Goal: Task Accomplishment & Management: Complete application form

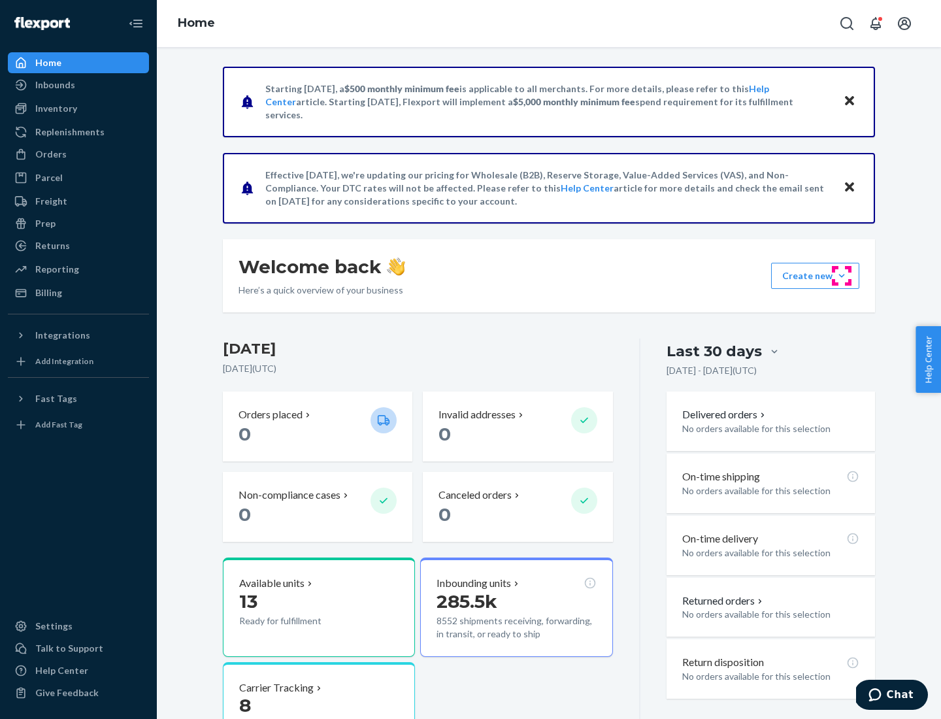
click at [842, 276] on button "Create new Create new inbound Create new order Create new product" at bounding box center [815, 276] width 88 height 26
click at [78, 85] on div "Inbounds" at bounding box center [78, 85] width 139 height 18
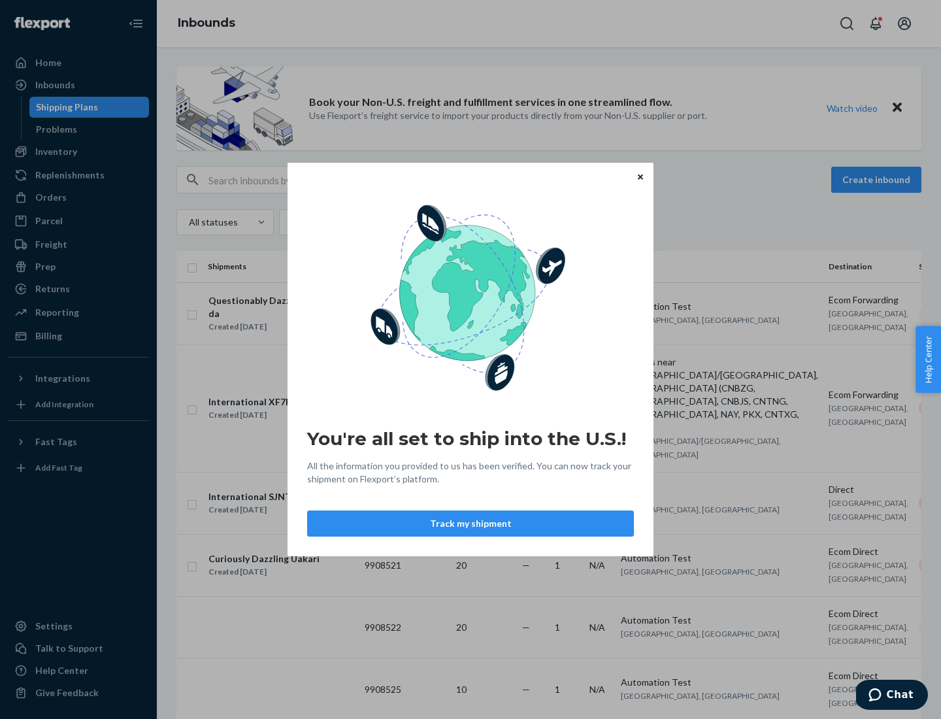
click at [471, 523] on button "Track my shipment" at bounding box center [470, 523] width 327 height 26
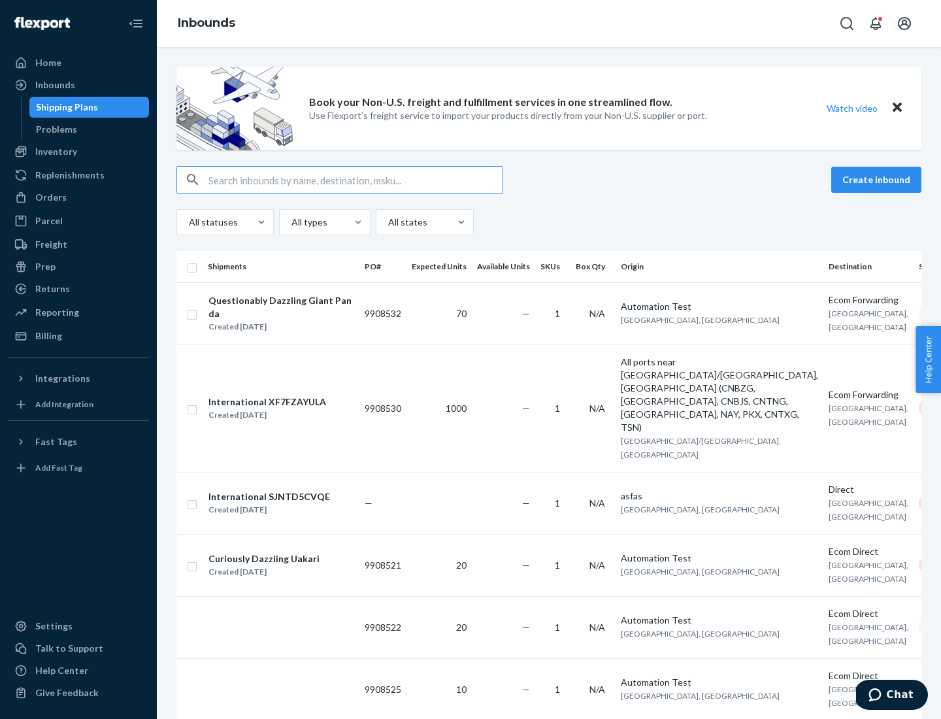
click at [878, 180] on button "Create inbound" at bounding box center [876, 180] width 90 height 26
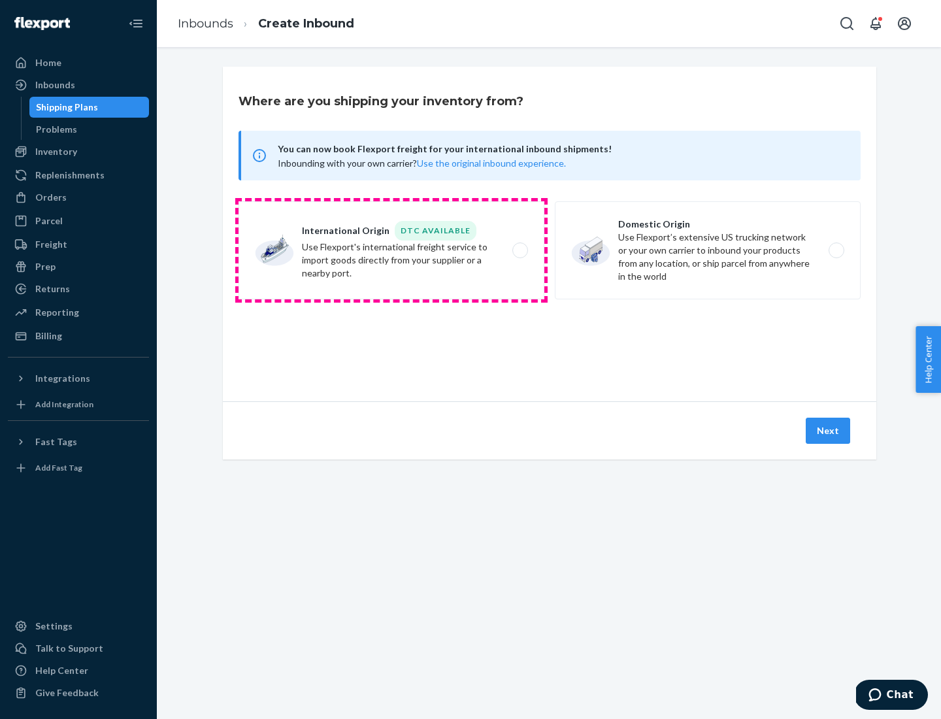
click at [391, 250] on label "International Origin DTC Available Use Flexport's international freight service…" at bounding box center [392, 250] width 306 height 98
click at [520, 250] on input "International Origin DTC Available Use Flexport's international freight service…" at bounding box center [524, 250] width 8 height 8
radio input "true"
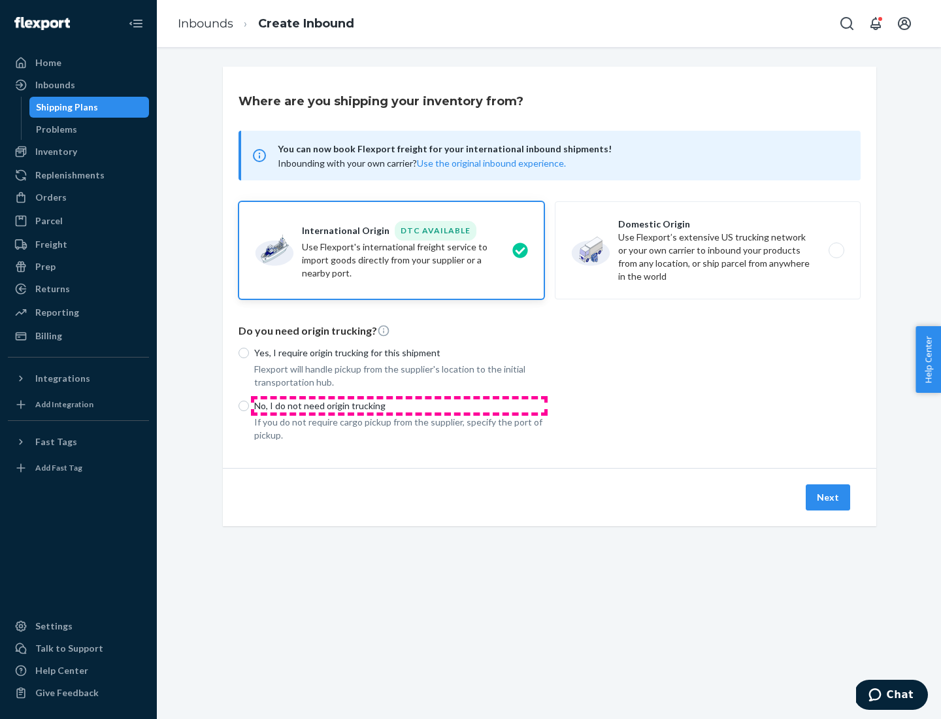
click at [399, 405] on p "No, I do not need origin trucking" at bounding box center [399, 405] width 290 height 13
click at [249, 405] on input "No, I do not need origin trucking" at bounding box center [244, 406] width 10 height 10
radio input "true"
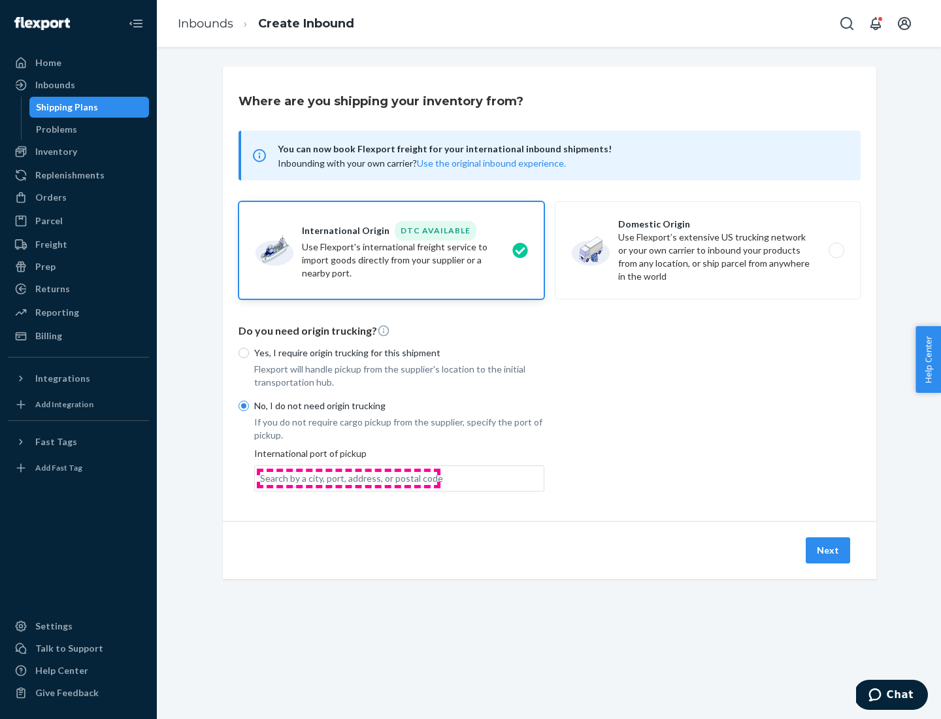
click at [348, 478] on div "Search by a city, port, address, or postal code" at bounding box center [351, 478] width 183 height 13
click at [261, 478] on input "Search by a city, port, address, or postal code" at bounding box center [260, 478] width 1 height 13
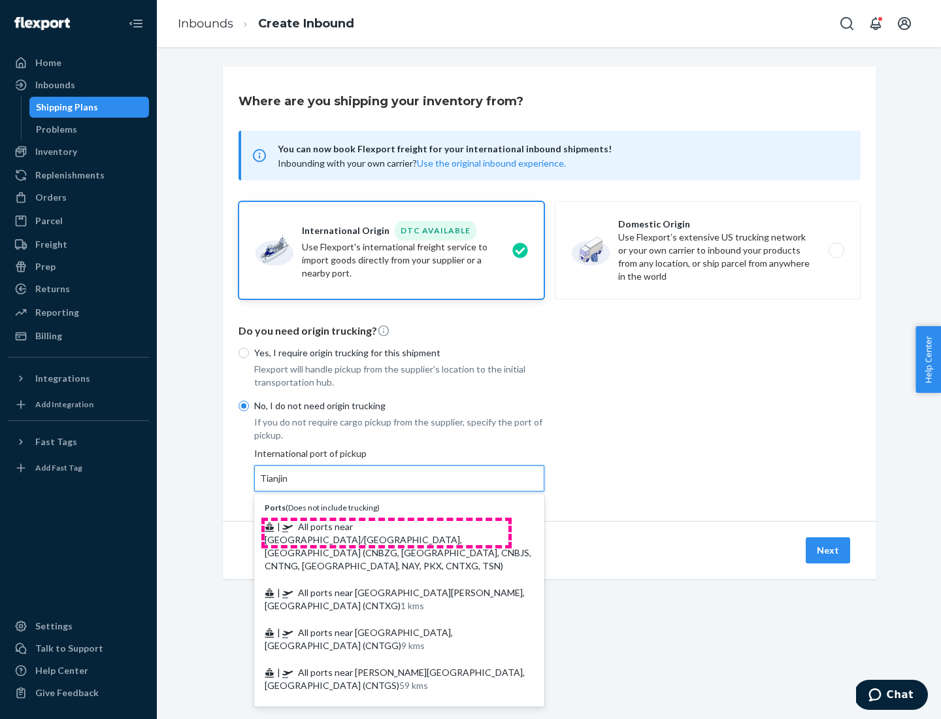
click at [386, 526] on span "| All ports near [GEOGRAPHIC_DATA]/[GEOGRAPHIC_DATA], [GEOGRAPHIC_DATA] (CNBZG,…" at bounding box center [398, 546] width 267 height 50
click at [289, 485] on input "Tianjin" at bounding box center [274, 478] width 29 height 13
type input "All ports near [GEOGRAPHIC_DATA]/[GEOGRAPHIC_DATA], [GEOGRAPHIC_DATA] (CNBZG, […"
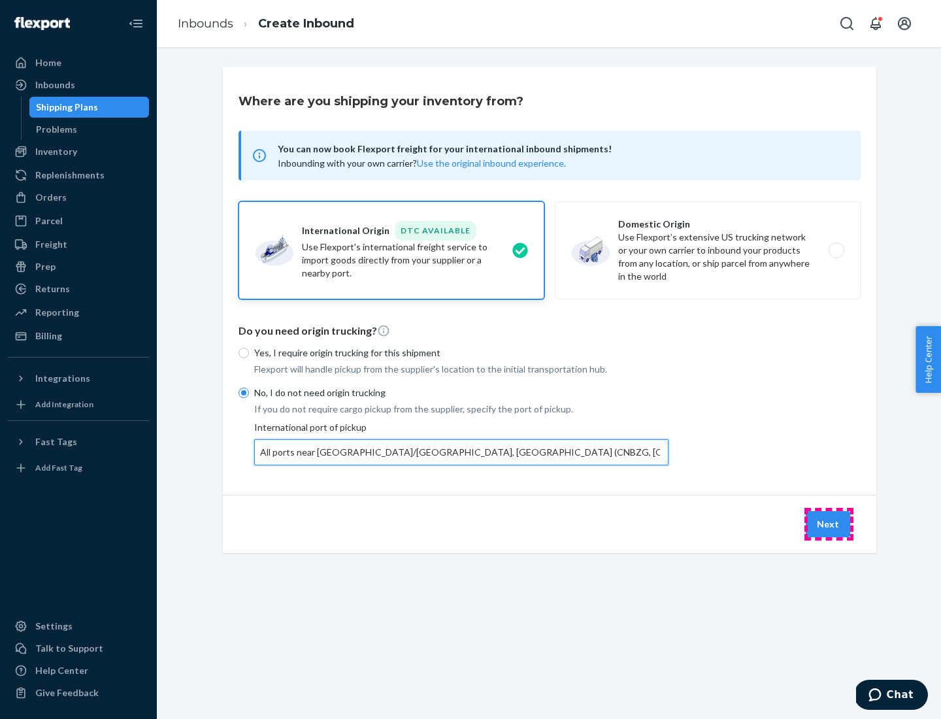
click at [829, 523] on button "Next" at bounding box center [828, 524] width 44 height 26
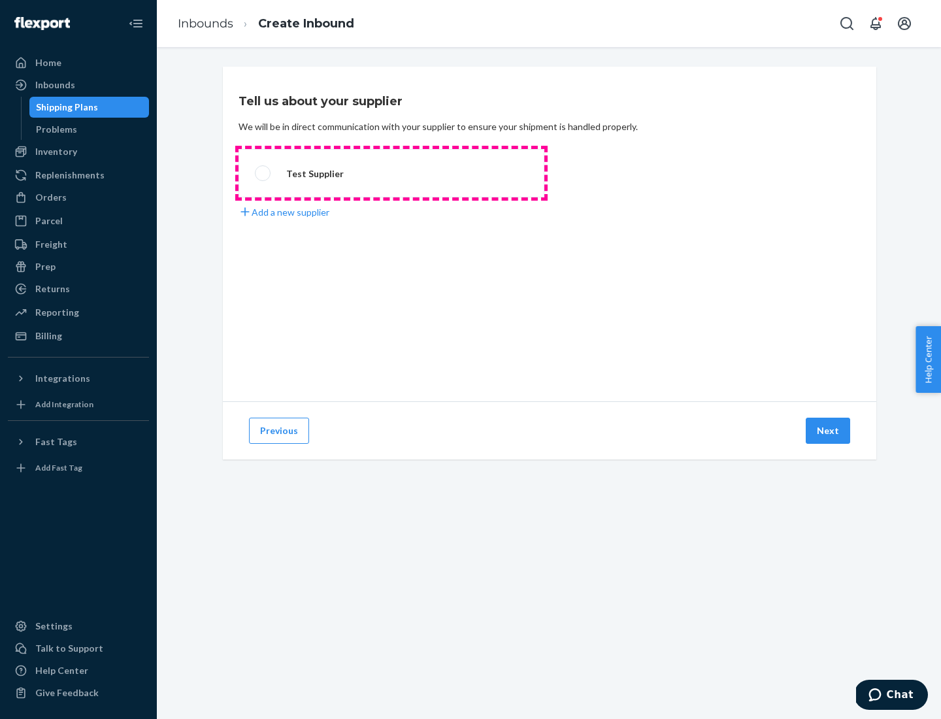
click at [391, 173] on label "Test Supplier" at bounding box center [392, 173] width 306 height 48
click at [263, 173] on input "Test Supplier" at bounding box center [259, 173] width 8 height 8
radio input "true"
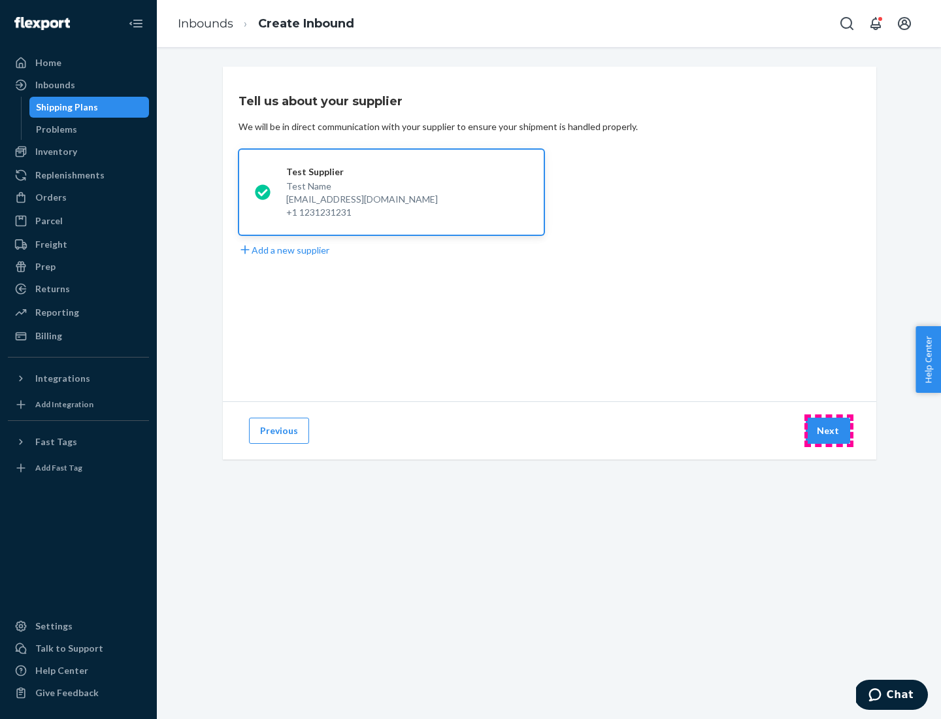
click at [829, 431] on button "Next" at bounding box center [828, 431] width 44 height 26
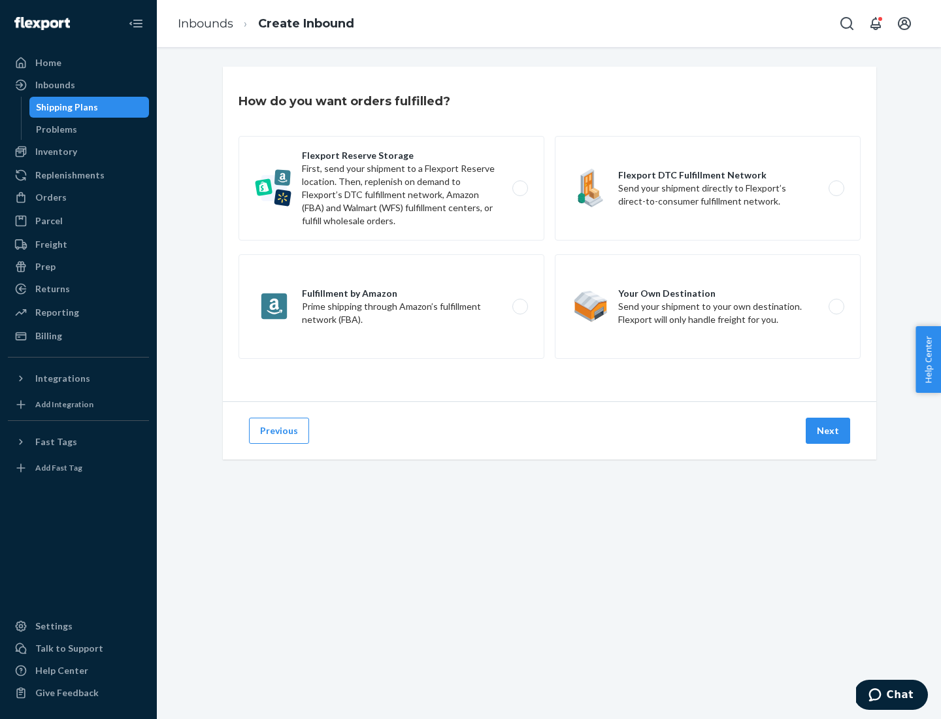
click at [391, 188] on label "Flexport Reserve Storage First, send your shipment to a Flexport Reserve locati…" at bounding box center [392, 188] width 306 height 105
click at [520, 188] on input "Flexport Reserve Storage First, send your shipment to a Flexport Reserve locati…" at bounding box center [524, 188] width 8 height 8
radio input "true"
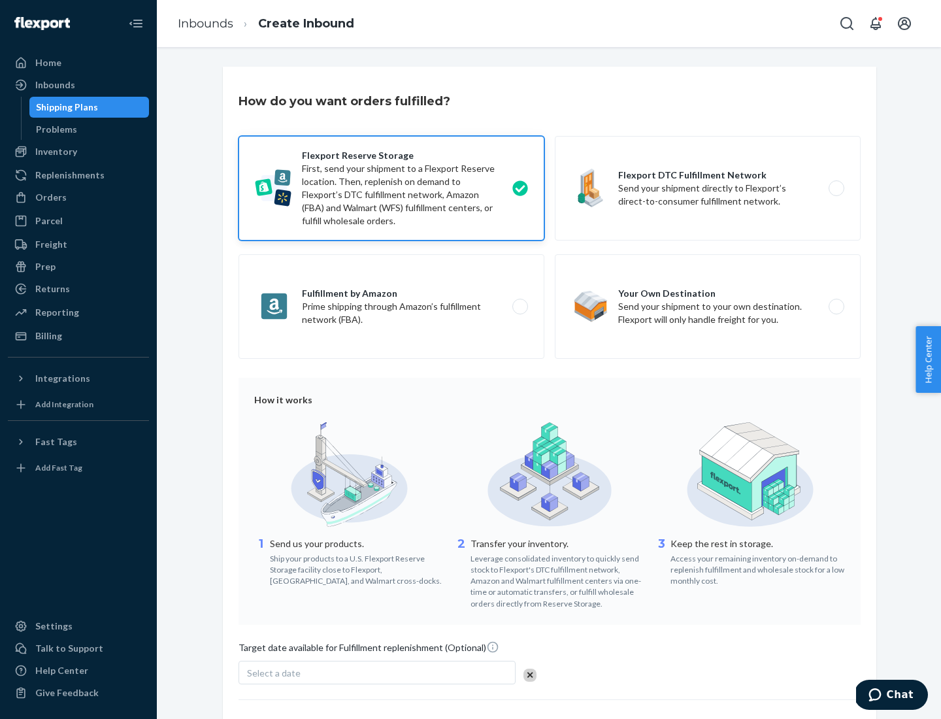
scroll to position [107, 0]
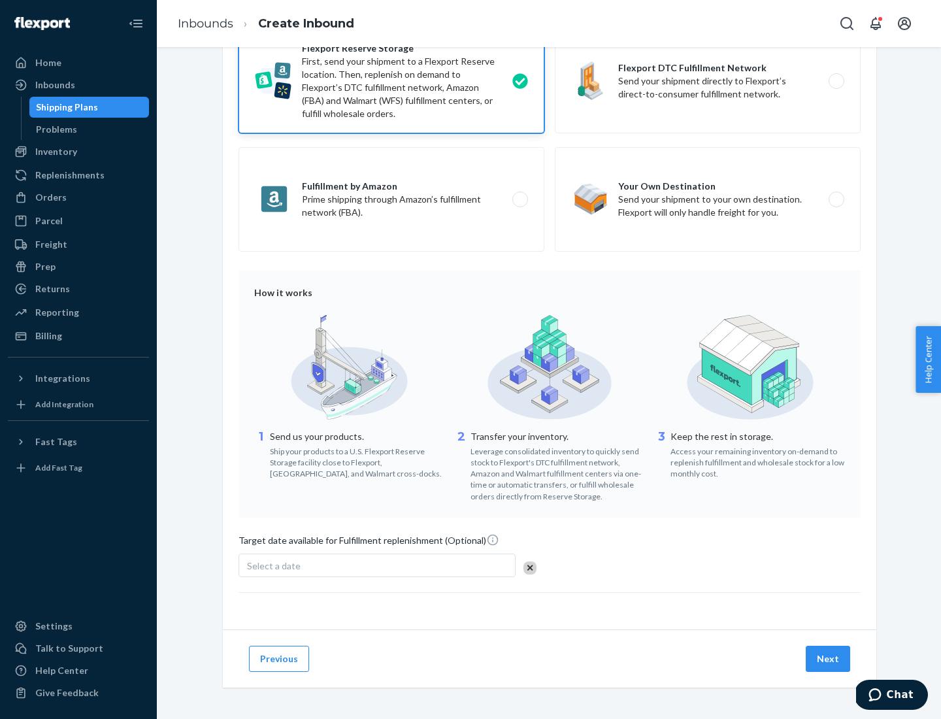
click at [829, 658] on button "Next" at bounding box center [828, 659] width 44 height 26
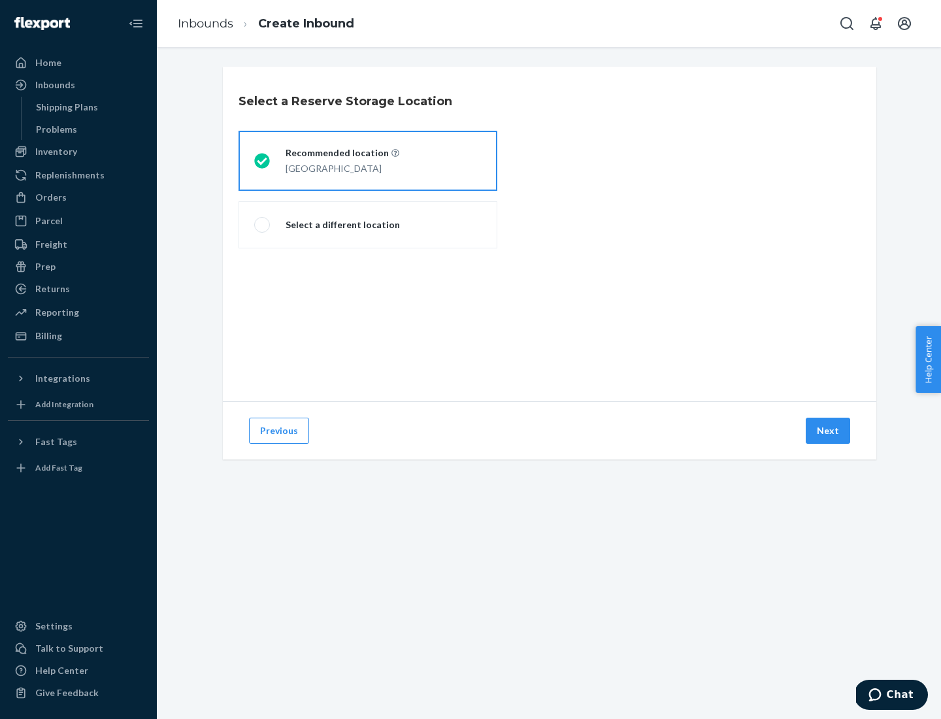
click at [368, 161] on div "[GEOGRAPHIC_DATA]" at bounding box center [343, 167] width 114 height 16
click at [263, 161] on input "Recommended location [GEOGRAPHIC_DATA]" at bounding box center [258, 161] width 8 height 8
click at [829, 431] on button "Next" at bounding box center [828, 431] width 44 height 26
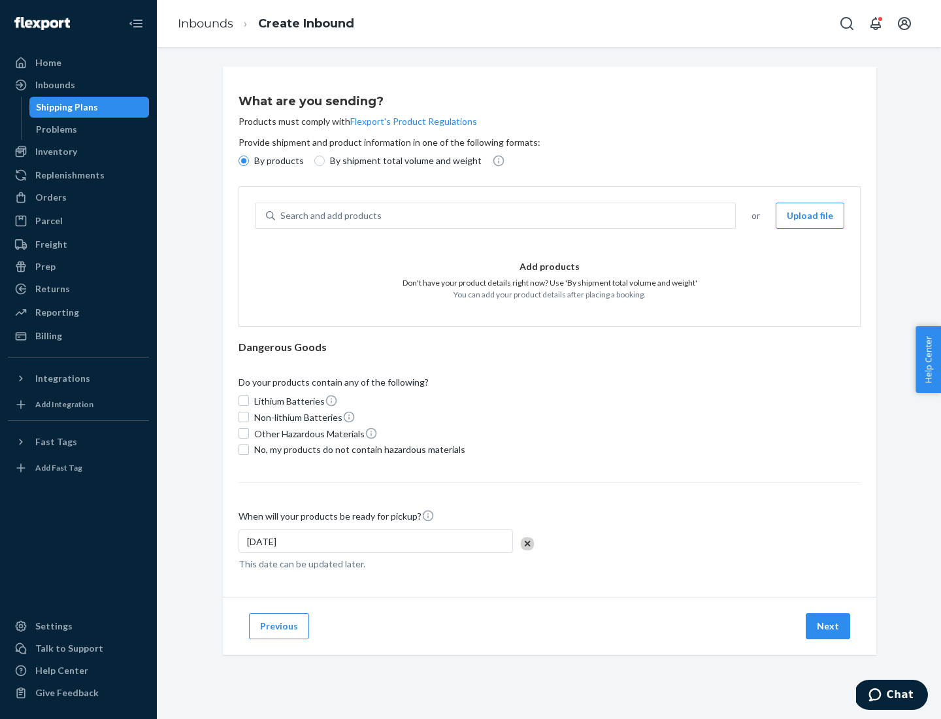
click at [506, 216] on div "Search and add products" at bounding box center [505, 216] width 460 height 24
click at [282, 216] on input "Search and add products" at bounding box center [280, 215] width 1 height 13
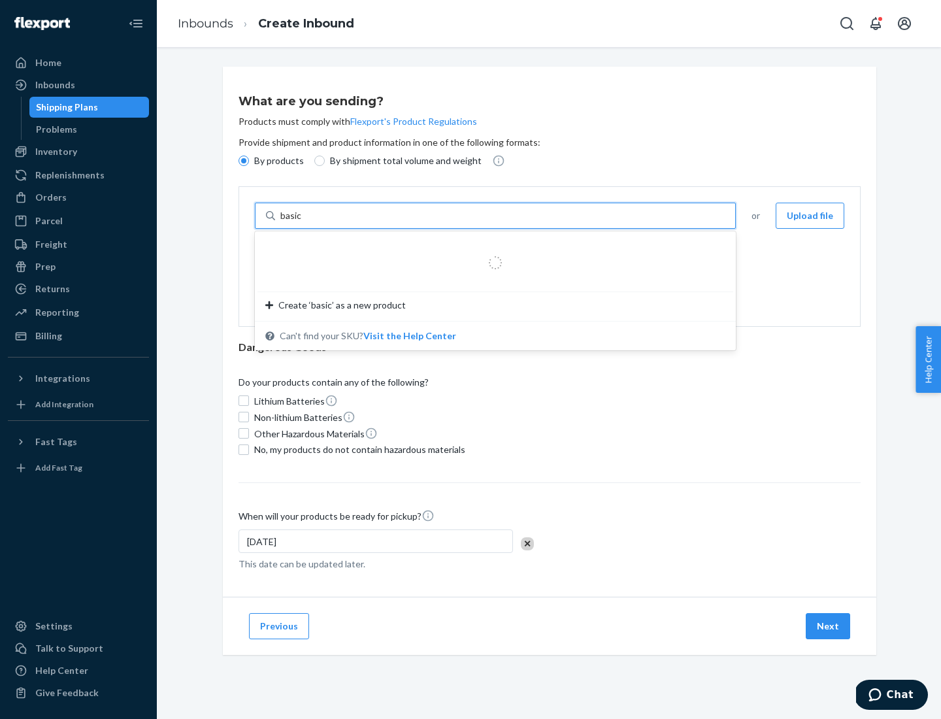
type input "basic"
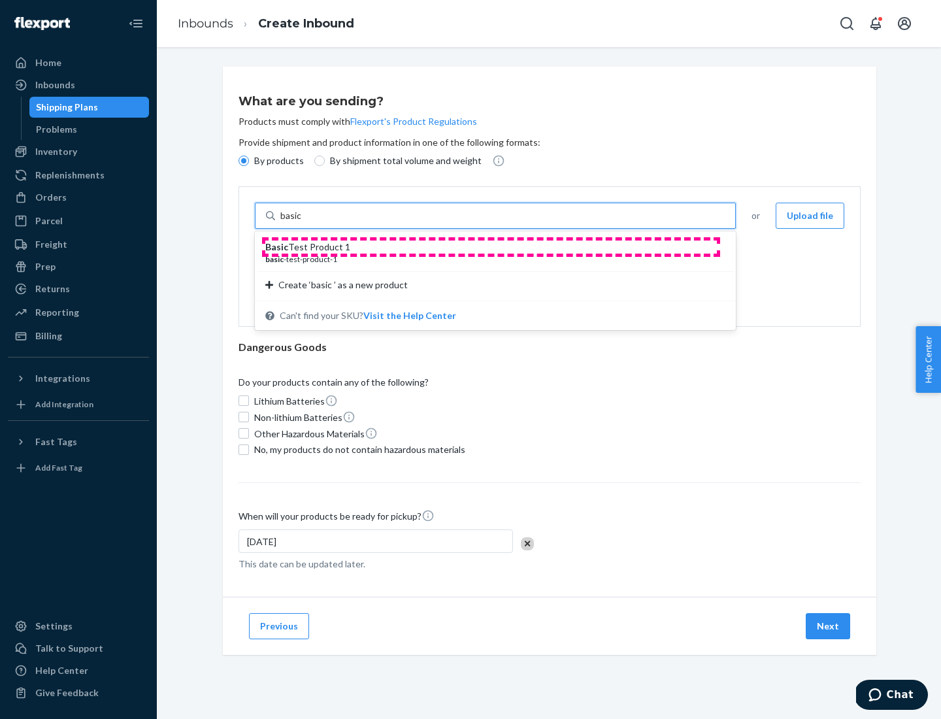
click at [491, 247] on div "Basic Test Product 1" at bounding box center [490, 246] width 450 height 13
click at [304, 222] on input "basic" at bounding box center [292, 215] width 24 height 13
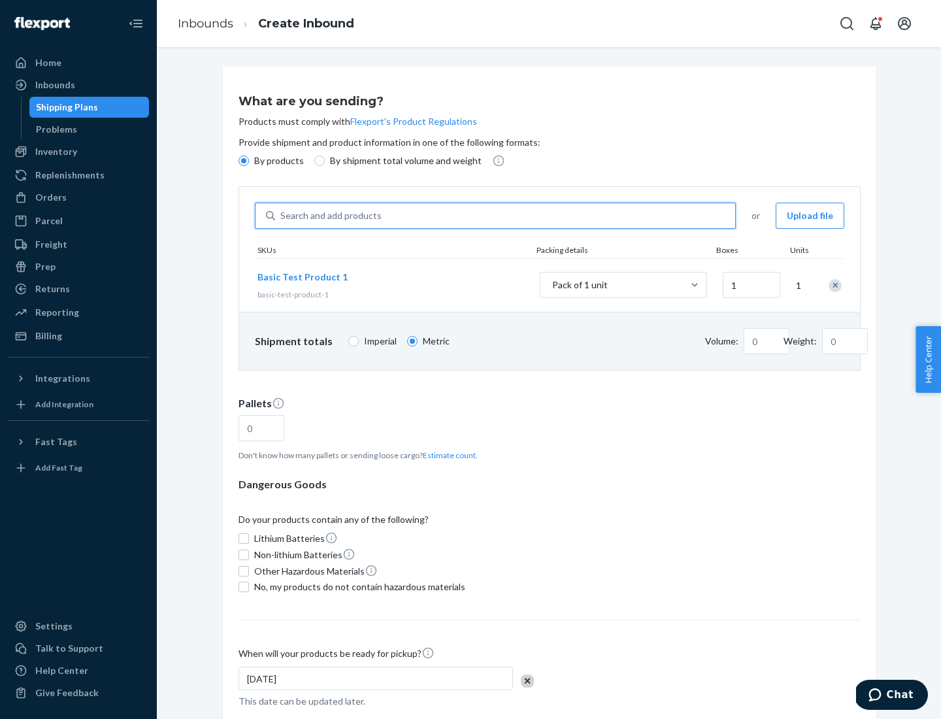
type input "1.09"
type input "3.27"
type input "3"
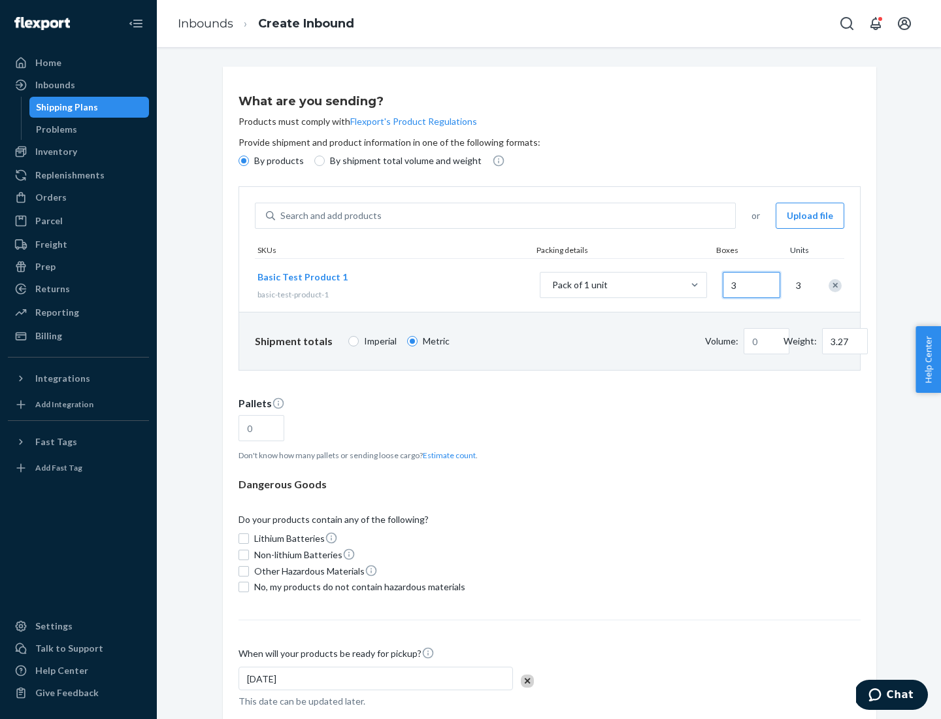
type input "0.01"
type input "32.66"
type input "30"
type input "0.07"
type input "326.59"
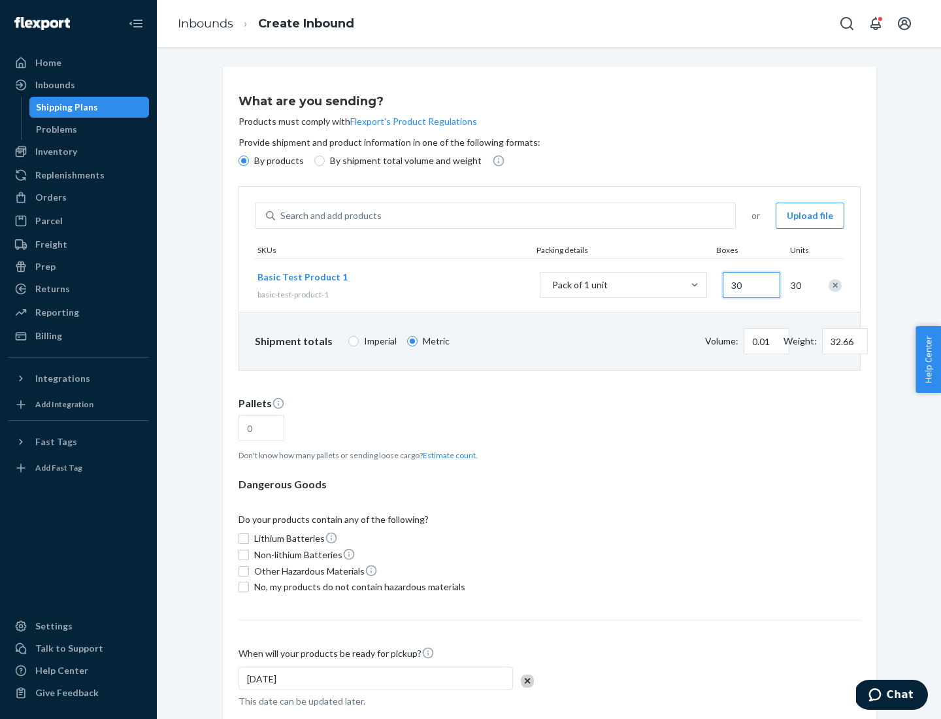
type input "300"
type input "0.68"
type input "3265.86"
type input "3000"
type input "1.09"
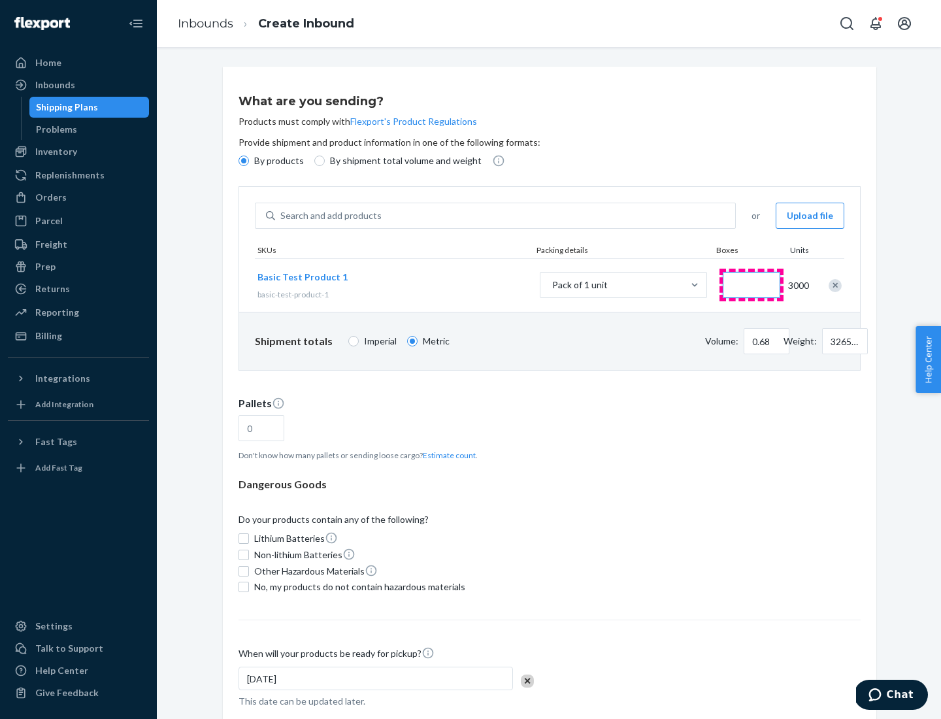
type input "1"
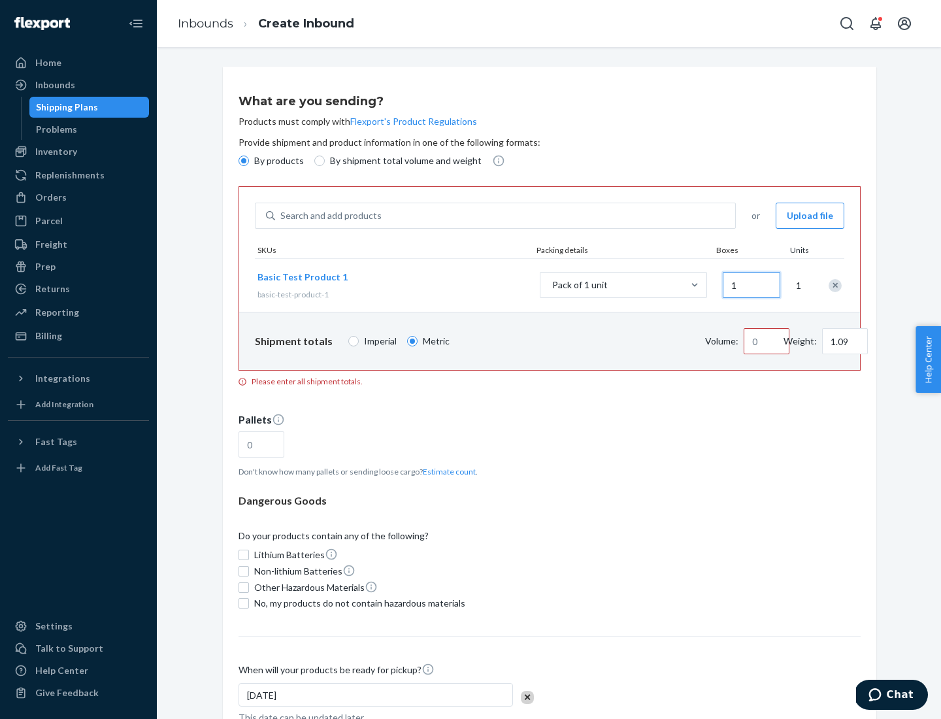
type input "10.89"
type input "10"
type input "0.02"
type input "108.86"
type input "100"
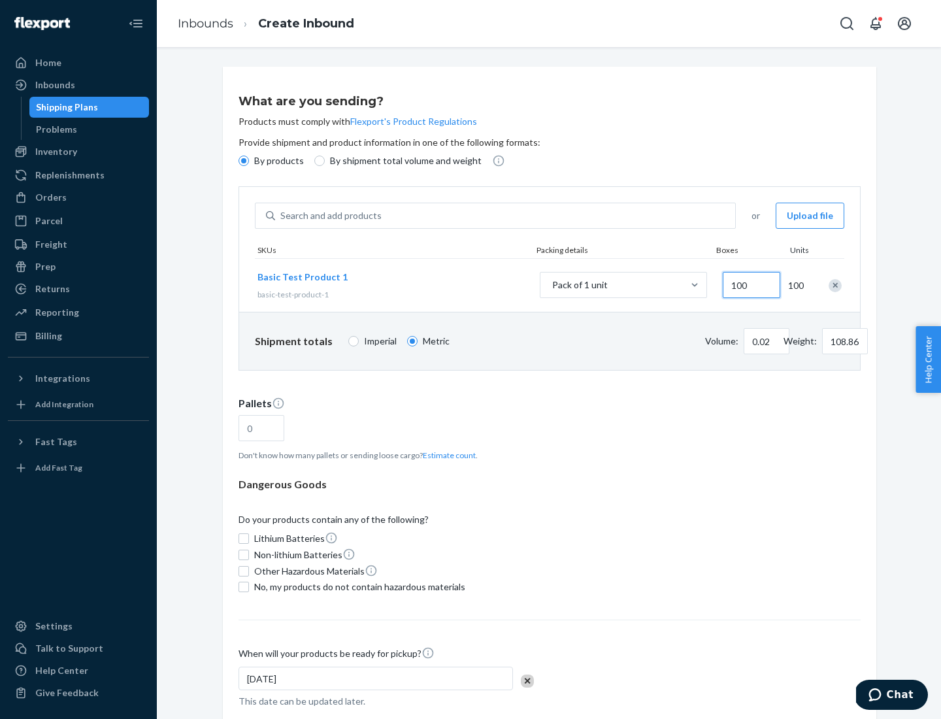
type input "0.23"
type input "1088.62"
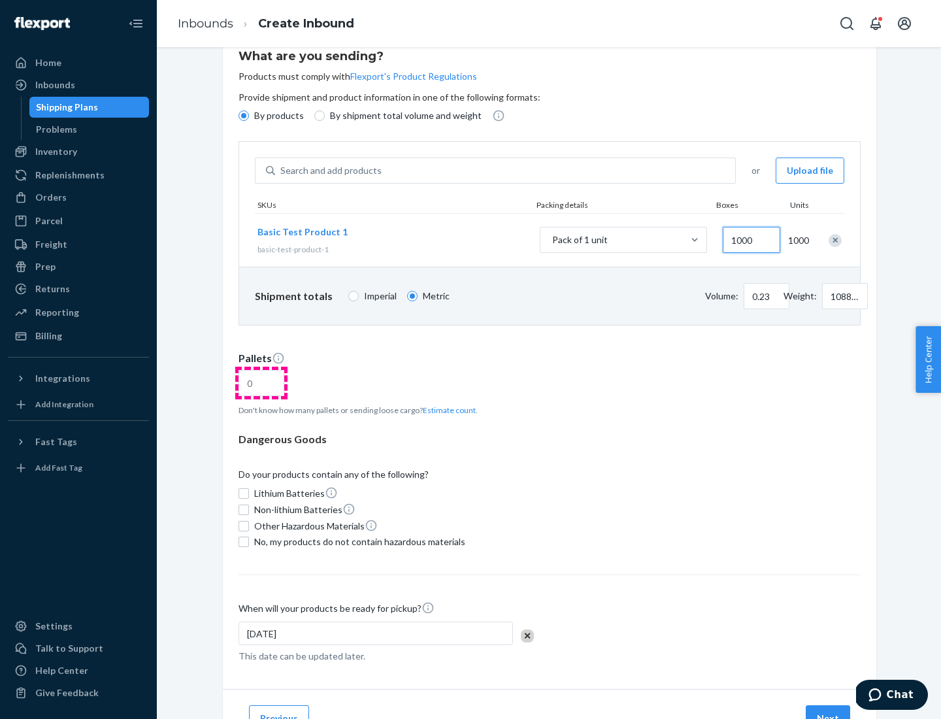
type input "1000"
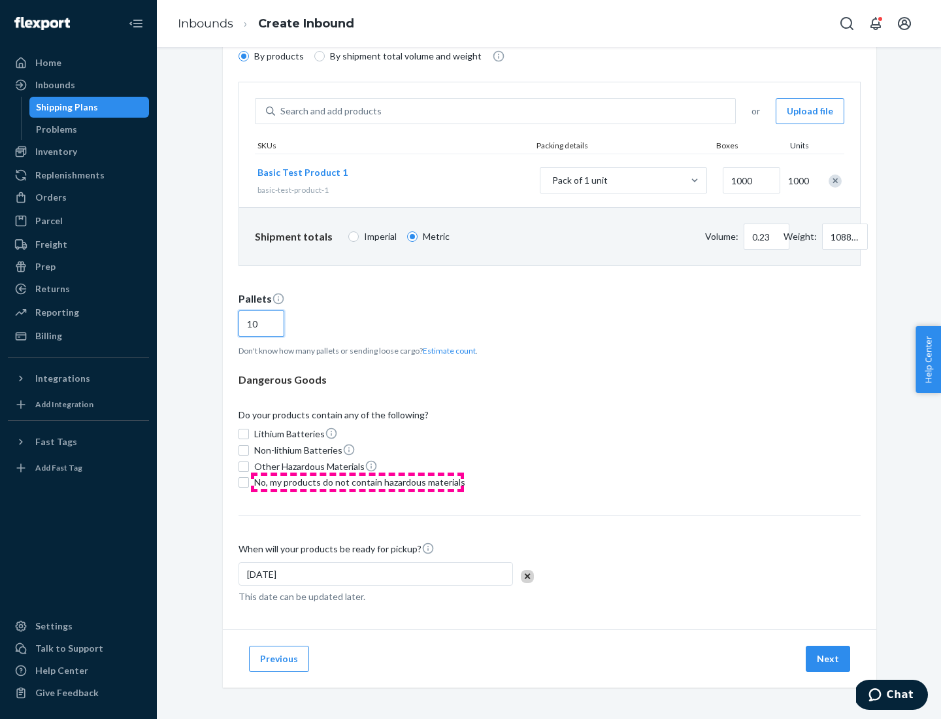
type input "10"
click at [357, 482] on span "No, my products do not contain hazardous materials" at bounding box center [359, 482] width 211 height 13
click at [249, 482] on input "No, my products do not contain hazardous materials" at bounding box center [244, 482] width 10 height 10
checkbox input "true"
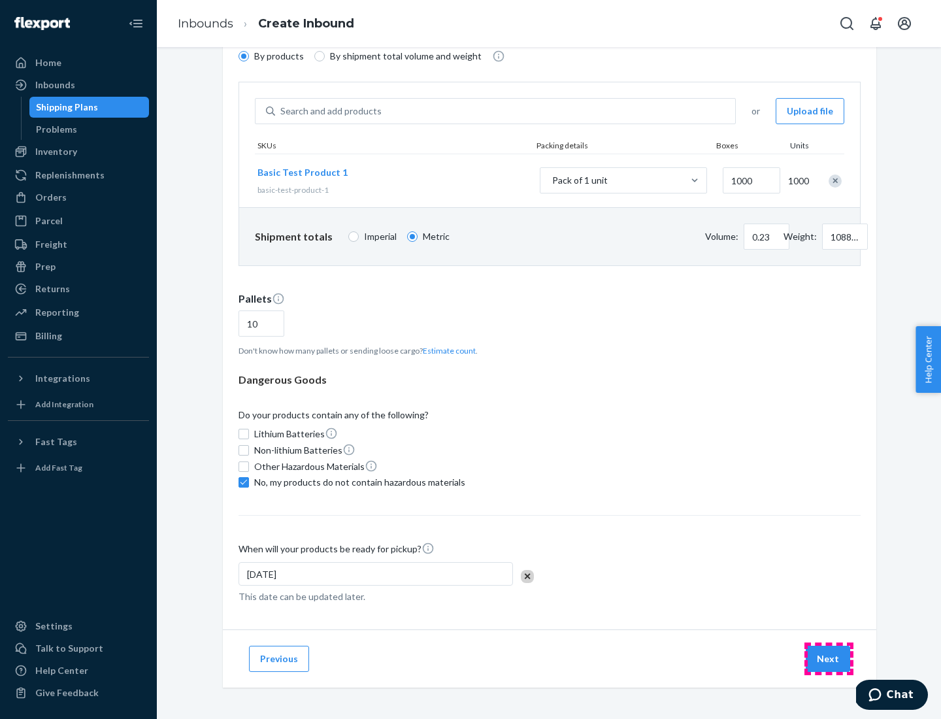
click at [829, 659] on button "Next" at bounding box center [828, 659] width 44 height 26
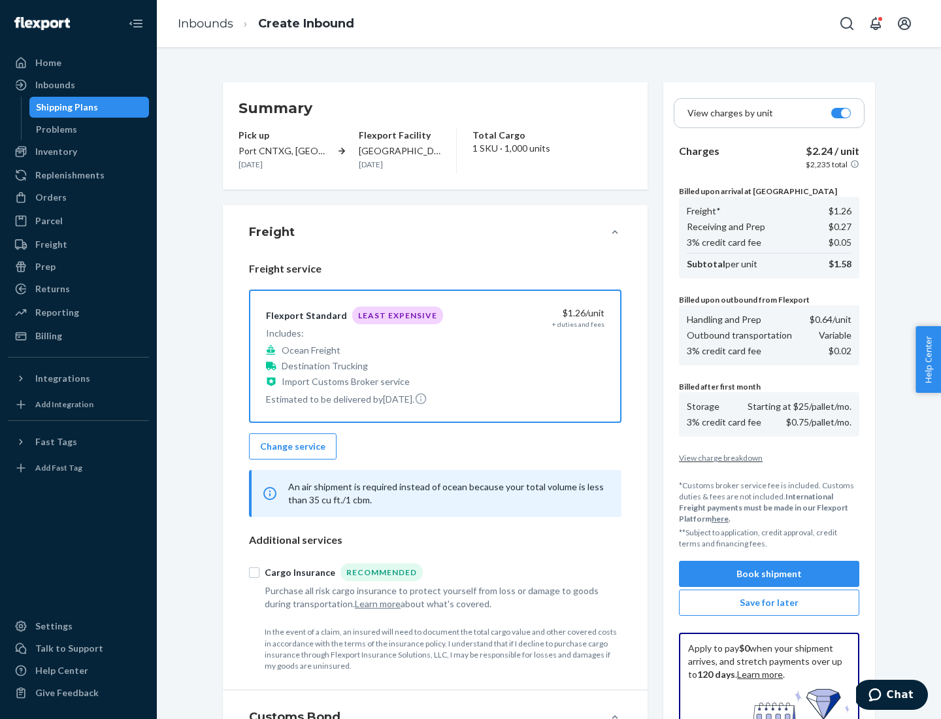
scroll to position [191, 0]
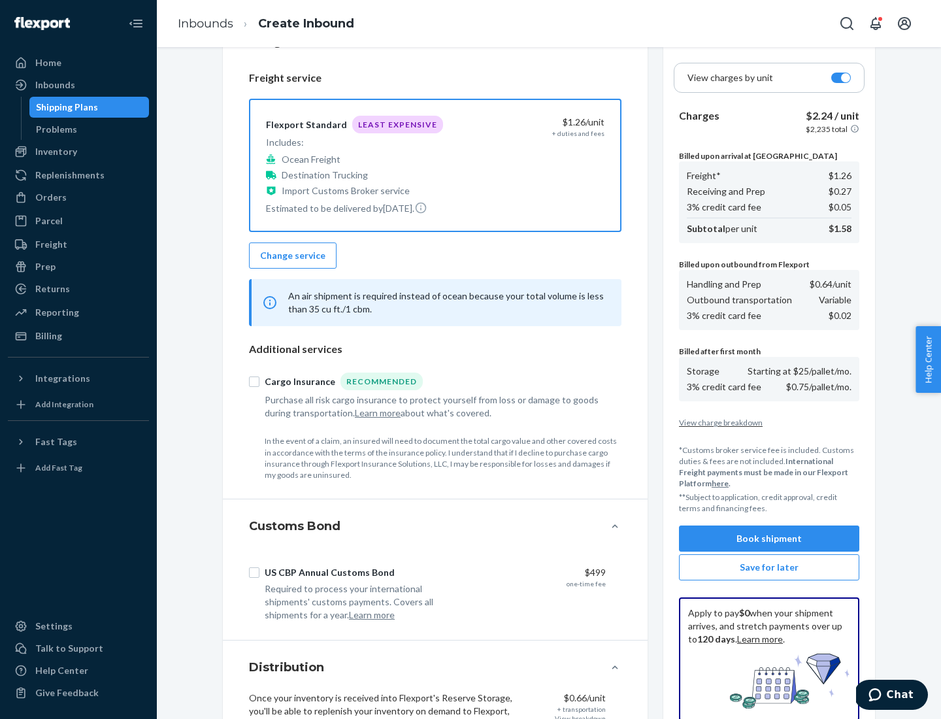
click at [769, 538] on button "Book shipment" at bounding box center [769, 538] width 180 height 26
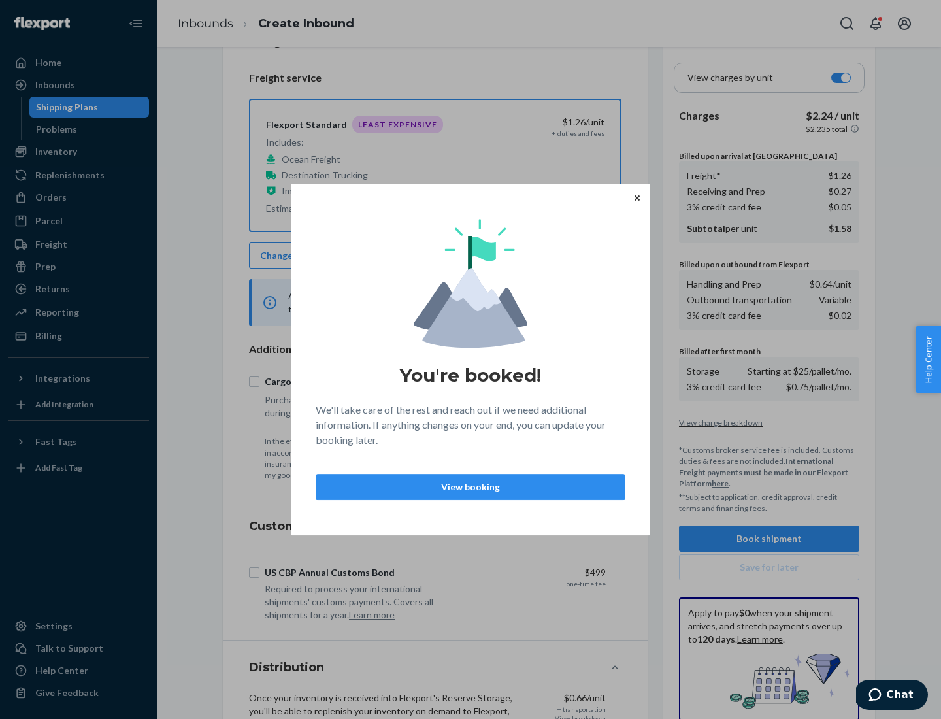
click at [471, 486] on p "View booking" at bounding box center [471, 486] width 288 height 13
